Goal: Task Accomplishment & Management: Manage account settings

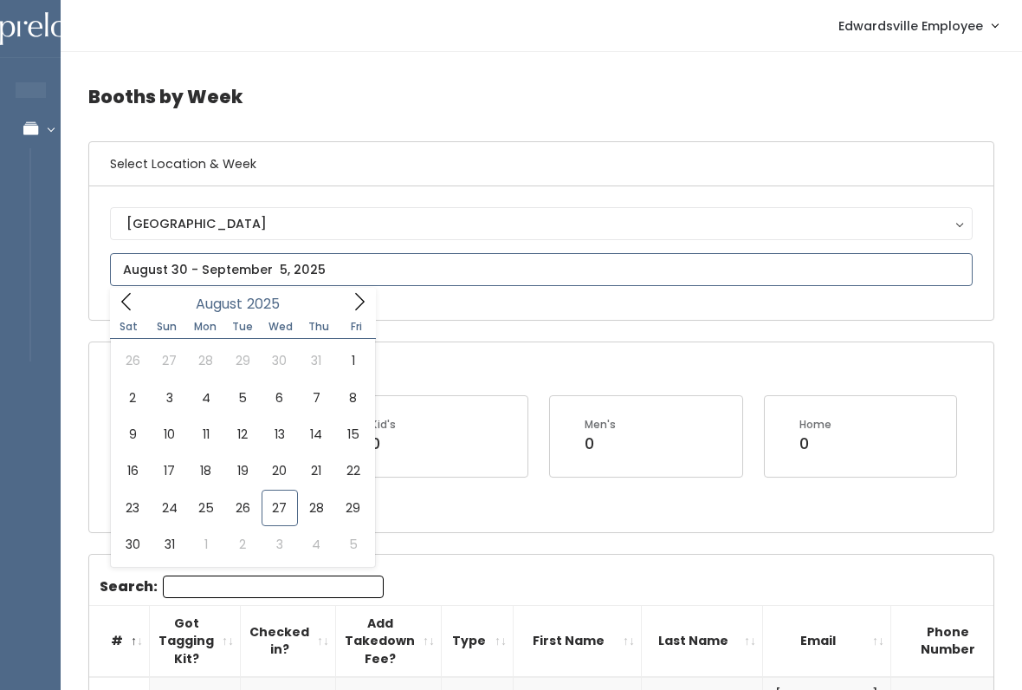
click at [368, 302] on icon at bounding box center [359, 301] width 19 height 19
type input "September 27 to October 3"
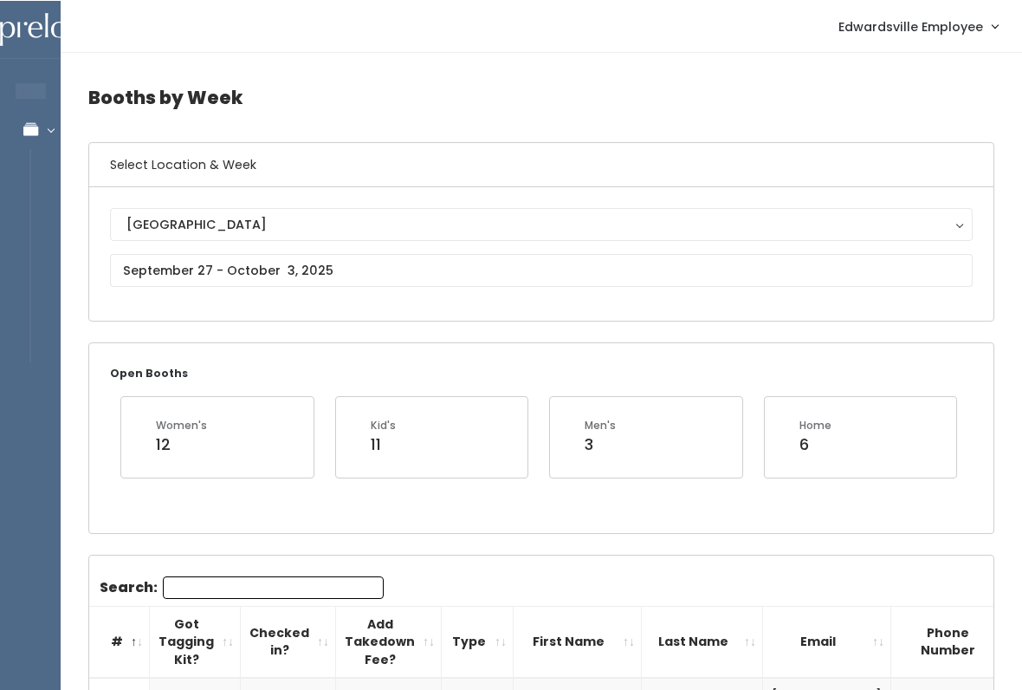
scroll to position [8, 0]
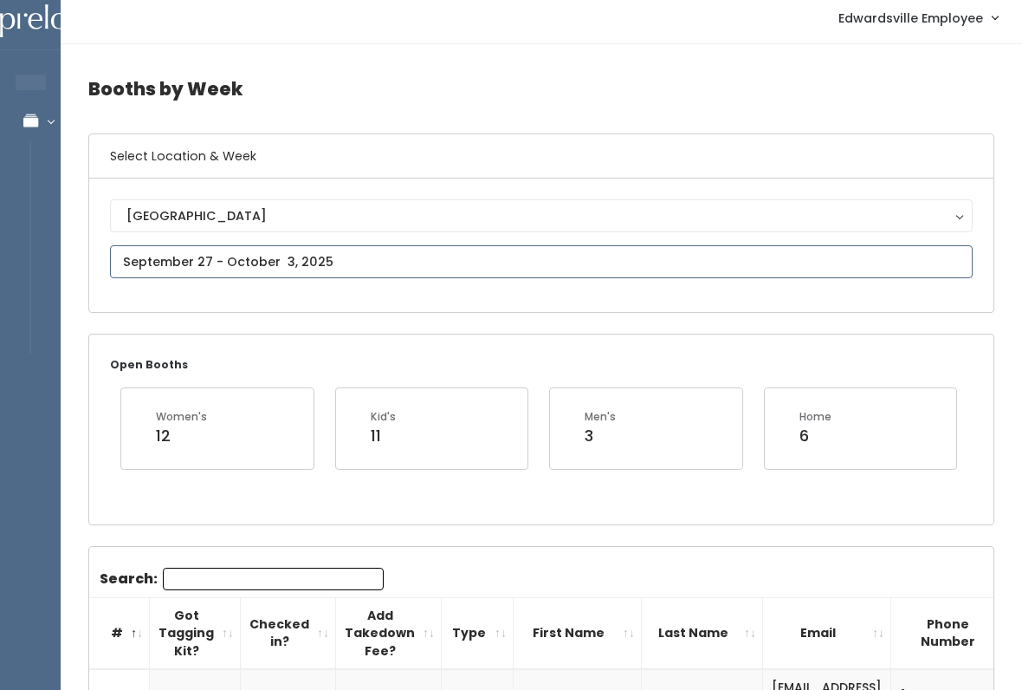
click at [376, 253] on input "text" at bounding box center [541, 261] width 863 height 33
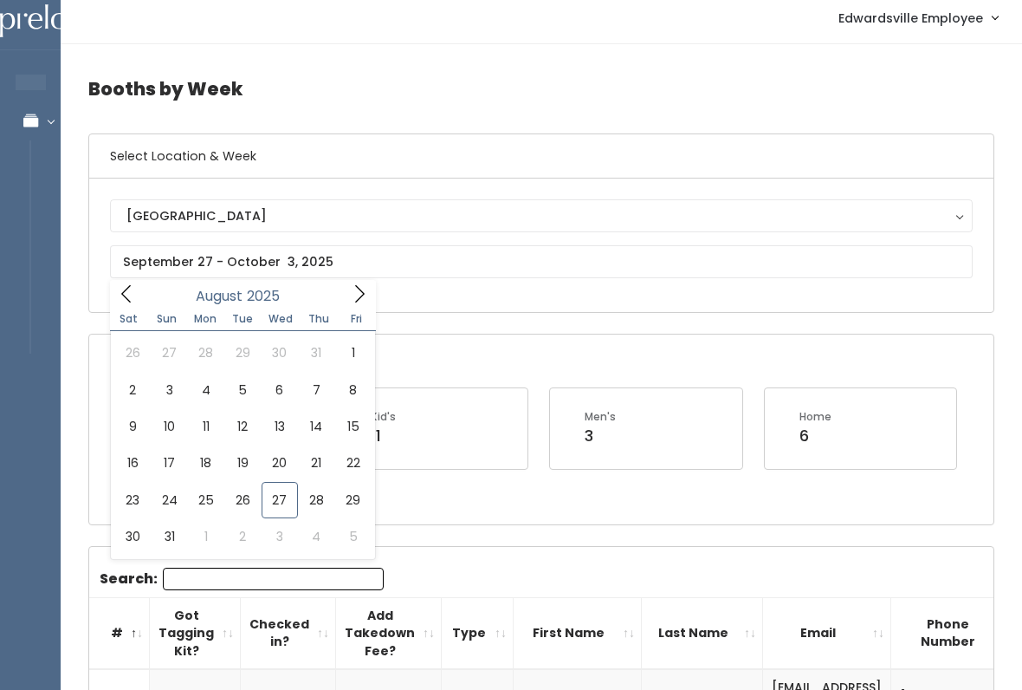
click at [370, 317] on span "Fri" at bounding box center [357, 319] width 38 height 10
click at [341, 305] on div "August 2025" at bounding box center [242, 293] width 199 height 27
click at [358, 298] on icon at bounding box center [359, 293] width 19 height 19
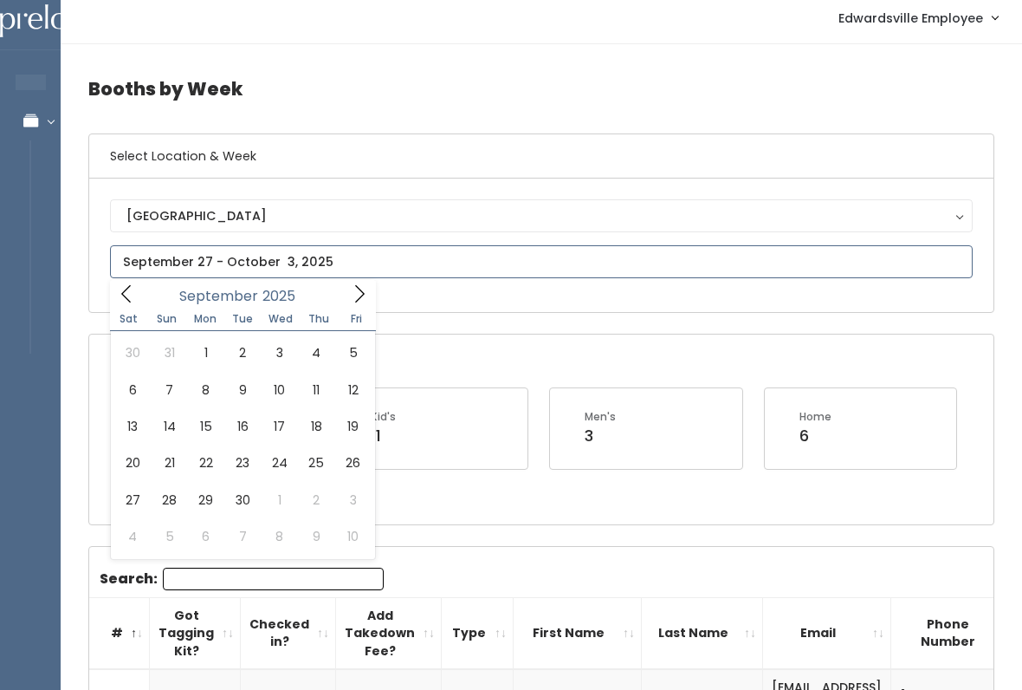
type input "September 20 to September 26"
